Goal: Register for event/course

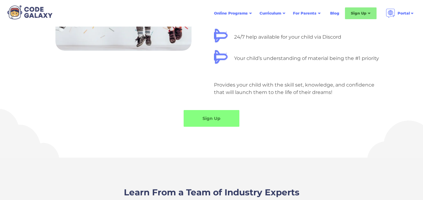
scroll to position [589, 0]
click at [224, 119] on link "Sign Up" at bounding box center [211, 119] width 58 height 18
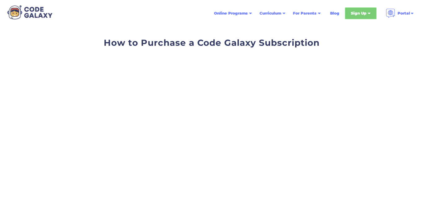
click at [366, 11] on div "Sign Up" at bounding box center [361, 13] width 32 height 12
click at [355, 14] on div "Sign Up" at bounding box center [358, 13] width 15 height 6
click at [359, 16] on div "Sign Up" at bounding box center [361, 13] width 32 height 12
